Goal: Task Accomplishment & Management: Manage account settings

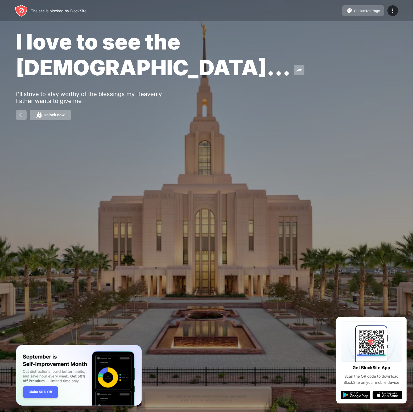
click at [365, 11] on div "Customize Page" at bounding box center [367, 11] width 26 height 4
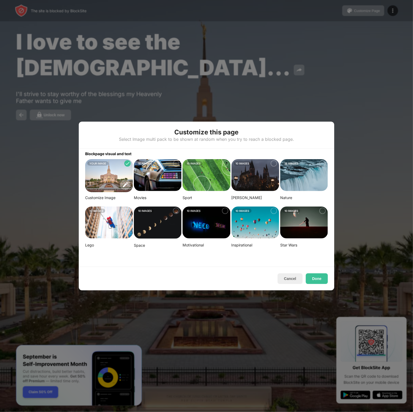
click at [106, 226] on img at bounding box center [109, 223] width 48 height 32
click at [325, 281] on button "Done" at bounding box center [317, 279] width 22 height 11
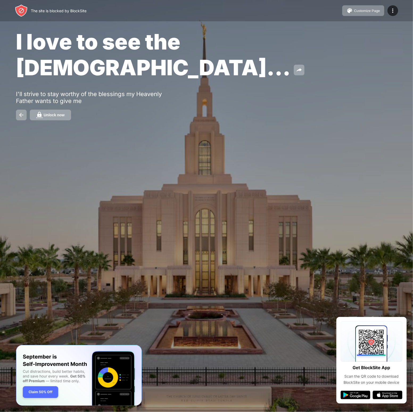
drag, startPoint x: 207, startPoint y: 45, endPoint x: 347, endPoint y: 16, distance: 142.8
click at [209, 45] on span "I love to see the [DEMOGRAPHIC_DATA]..." at bounding box center [153, 55] width 275 height 52
click at [362, 8] on button "Customize Page" at bounding box center [364, 10] width 42 height 11
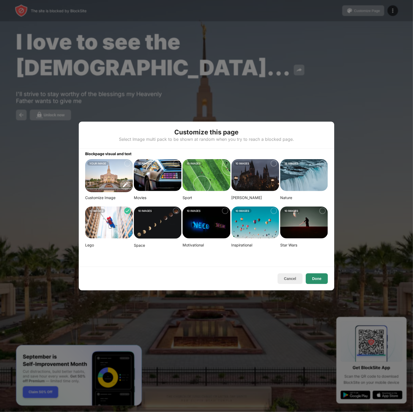
click at [312, 276] on button "Done" at bounding box center [317, 279] width 22 height 11
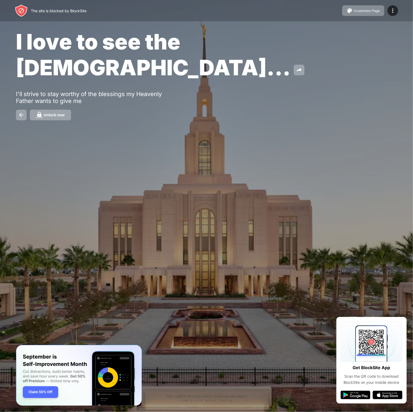
click at [87, 50] on span "I love to see the [DEMOGRAPHIC_DATA]..." at bounding box center [153, 55] width 275 height 52
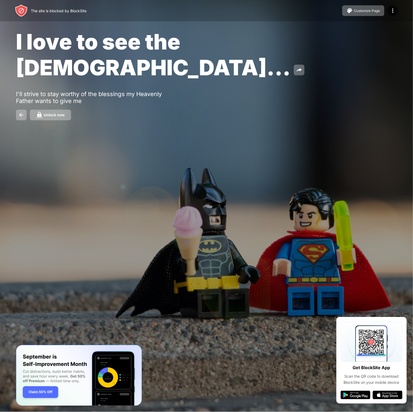
click at [187, 110] on div "Unlock now" at bounding box center [206, 115] width 381 height 11
click at [172, 37] on span "I love to see the [DEMOGRAPHIC_DATA]..." at bounding box center [153, 55] width 275 height 52
drag, startPoint x: 56, startPoint y: 41, endPoint x: 190, endPoint y: 48, distance: 133.3
click at [190, 47] on span "I love to see the [DEMOGRAPHIC_DATA]..." at bounding box center [153, 55] width 275 height 52
click at [157, 91] on div "I'll strive to stay worthy of the blessings my Heavenly Father wants to give me" at bounding box center [98, 98] width 165 height 14
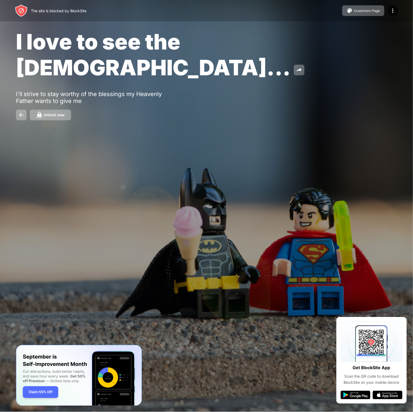
click at [136, 91] on div "I'll strive to stay worthy of the blessings my Heavenly Father wants to give me" at bounding box center [98, 98] width 165 height 14
click at [113, 48] on span "I love to see the [DEMOGRAPHIC_DATA]..." at bounding box center [153, 55] width 275 height 52
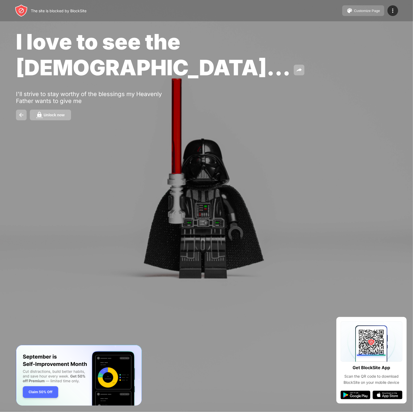
click at [370, 11] on div "Customize Page" at bounding box center [367, 11] width 26 height 4
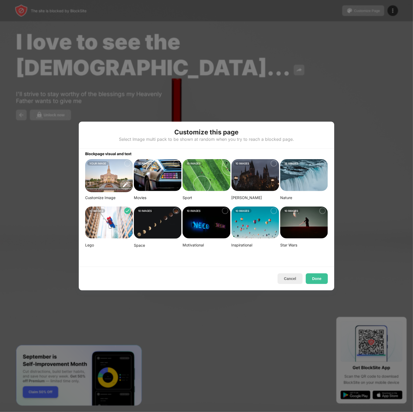
click at [117, 174] on img at bounding box center [109, 175] width 48 height 33
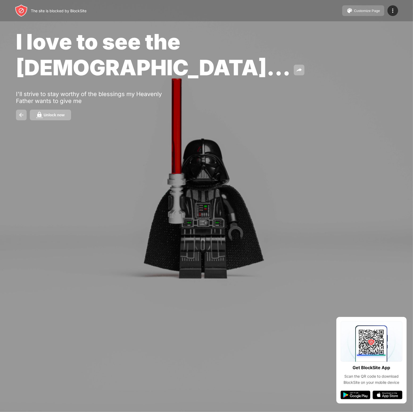
click at [366, 11] on div "Customize Page" at bounding box center [367, 11] width 26 height 4
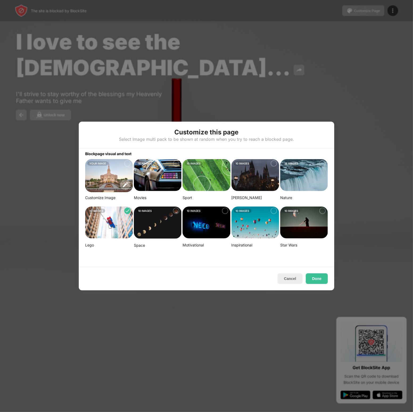
click at [93, 185] on img at bounding box center [109, 175] width 48 height 33
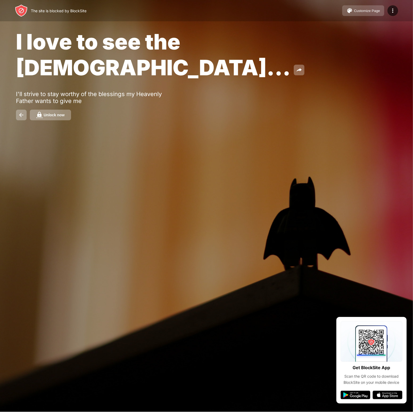
click at [362, 12] on div "Customize Page" at bounding box center [367, 11] width 26 height 4
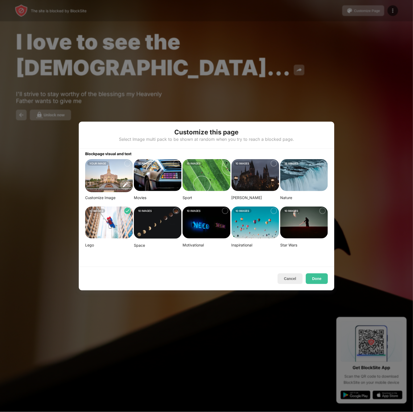
click at [151, 178] on img at bounding box center [158, 175] width 48 height 32
click at [101, 180] on img at bounding box center [109, 175] width 48 height 33
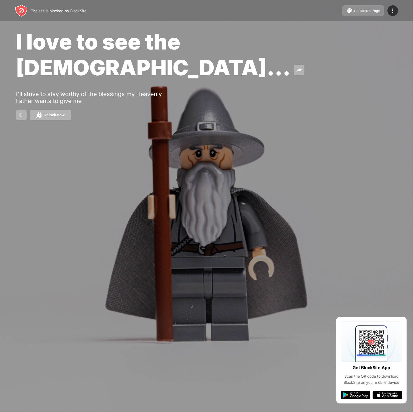
click at [372, 13] on button "Customize Page" at bounding box center [364, 10] width 42 height 11
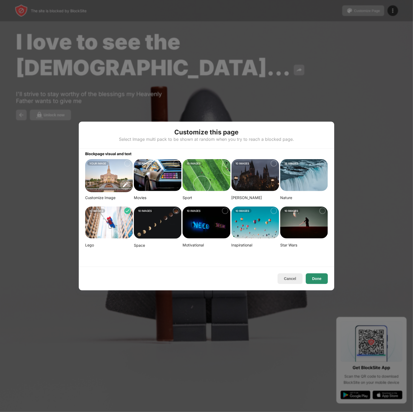
click at [325, 276] on button "Done" at bounding box center [317, 279] width 22 height 11
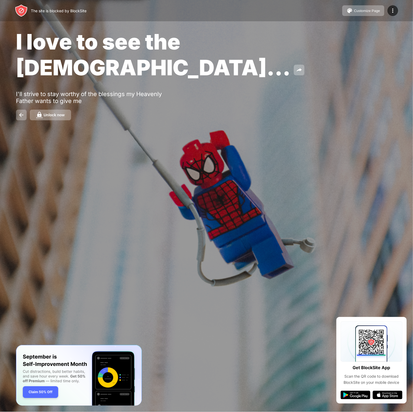
drag, startPoint x: 179, startPoint y: 178, endPoint x: 252, endPoint y: 109, distance: 100.8
click at [252, 109] on div "The site is blocked by BlockSite Customize Page Edit Block List Redirect Custom…" at bounding box center [206, 206] width 413 height 412
click at [252, 109] on div "I love to see the temple... I'll strive to stay worthy of the blessings my Heav…" at bounding box center [206, 74] width 413 height 149
drag, startPoint x: 18, startPoint y: 38, endPoint x: 115, endPoint y: 73, distance: 102.2
click at [115, 73] on div "I love to see the temple... I'll strive to stay worthy of the blessings my Heav…" at bounding box center [206, 74] width 413 height 149
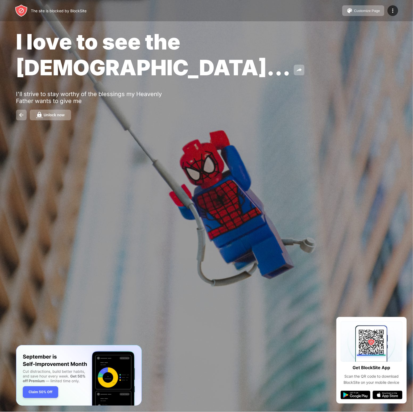
drag, startPoint x: 14, startPoint y: 46, endPoint x: 105, endPoint y: 79, distance: 96.6
click at [116, 75] on div "I love to see the temple... I'll strive to stay worthy of the blessings my Heav…" at bounding box center [206, 74] width 413 height 149
drag, startPoint x: 86, startPoint y: 80, endPoint x: 12, endPoint y: 43, distance: 83.0
click at [12, 43] on div "I love to see the temple... I'll strive to stay worthy of the blessings my Heav…" at bounding box center [206, 74] width 413 height 149
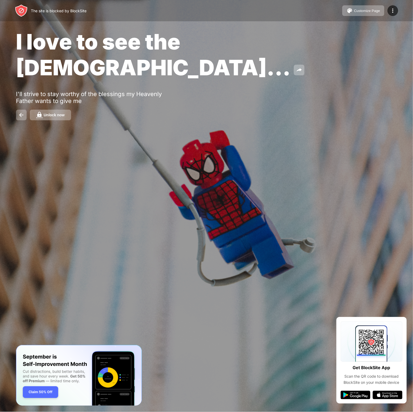
drag, startPoint x: 11, startPoint y: 43, endPoint x: 119, endPoint y: 84, distance: 115.0
click at [119, 84] on div "I love to see the temple... I'll strive to stay worthy of the blessings my Heav…" at bounding box center [206, 74] width 413 height 149
drag, startPoint x: 85, startPoint y: 75, endPoint x: 13, endPoint y: 44, distance: 78.4
click at [13, 44] on div "I love to see the temple... I'll strive to stay worthy of the blessings my Heav…" at bounding box center [206, 74] width 413 height 149
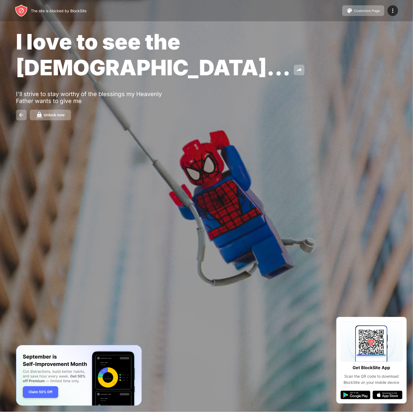
click at [13, 44] on div "I love to see the temple... I'll strive to stay worthy of the blessings my Heav…" at bounding box center [206, 74] width 413 height 149
click at [44, 44] on span "I love to see the [DEMOGRAPHIC_DATA]..." at bounding box center [153, 55] width 275 height 52
